Goal: Information Seeking & Learning: Learn about a topic

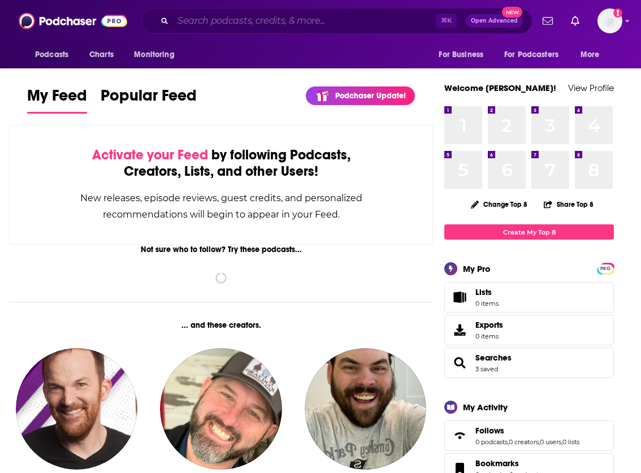
click at [318, 25] on input "Search podcasts, credits, & more..." at bounding box center [304, 21] width 263 height 18
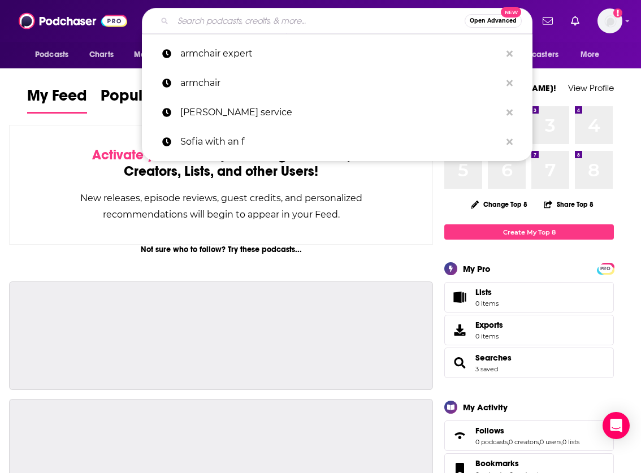
paste input "Have a Little Faith with [PERSON_NAME] Podcast"
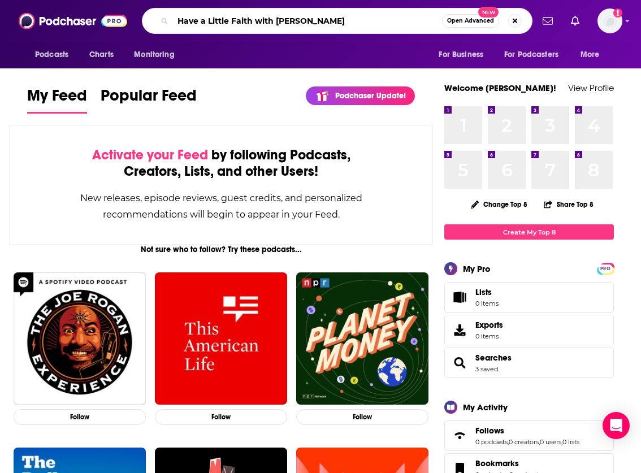
type input "Have a Little Faith with [PERSON_NAME]"
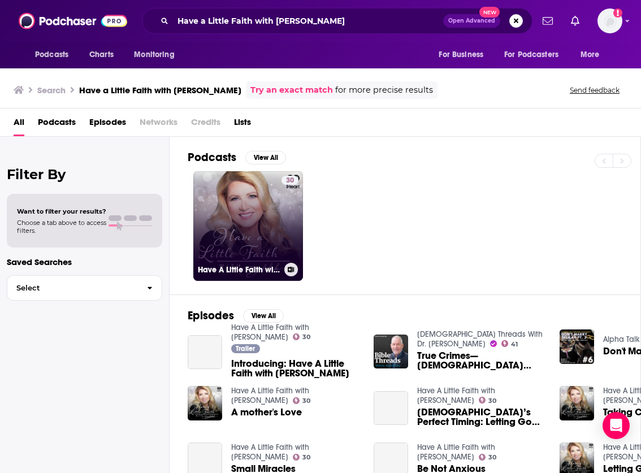
click at [248, 222] on link "30 Have A Little Faith with [PERSON_NAME]" at bounding box center [248, 226] width 110 height 110
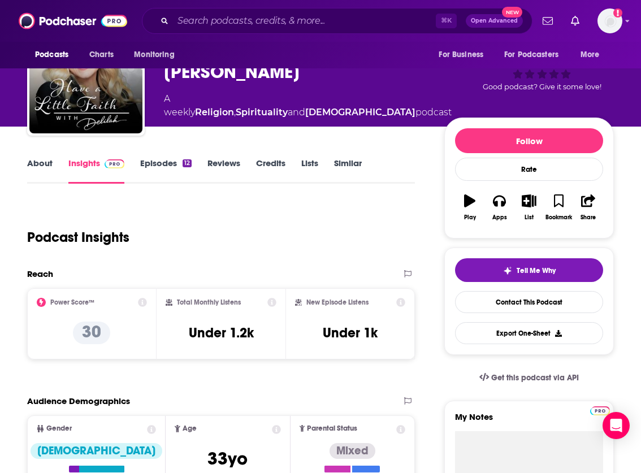
click at [392, 266] on div "Podcast Insights" at bounding box center [221, 235] width 388 height 67
